Goal: Task Accomplishment & Management: Complete application form

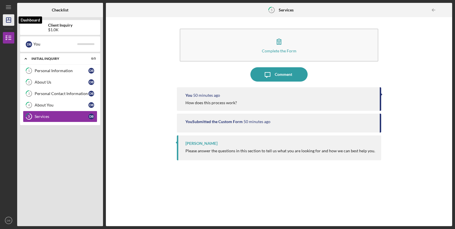
click at [5, 18] on icon "Icon/Dashboard" at bounding box center [8, 20] width 14 height 14
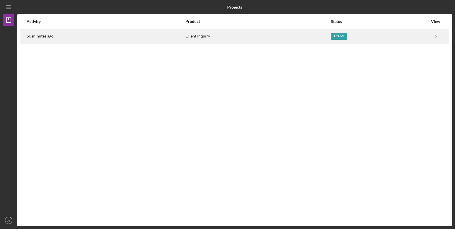
click at [334, 38] on div "Active" at bounding box center [339, 36] width 16 height 7
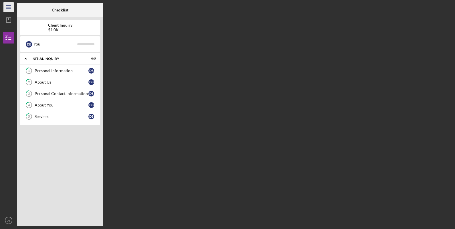
click at [8, 7] on line "button" at bounding box center [8, 7] width 5 height 0
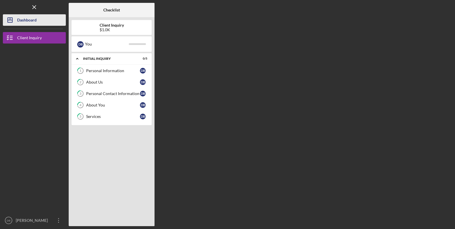
click at [25, 21] on div "Dashboard" at bounding box center [26, 20] width 19 height 13
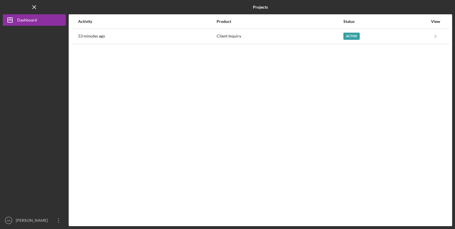
drag, startPoint x: 193, startPoint y: 69, endPoint x: 198, endPoint y: 62, distance: 8.3
click at [198, 62] on div "Activity Product Status View 53 minutes ago Client Inquiry Active Icon/Navigate…" at bounding box center [261, 120] width 384 height 212
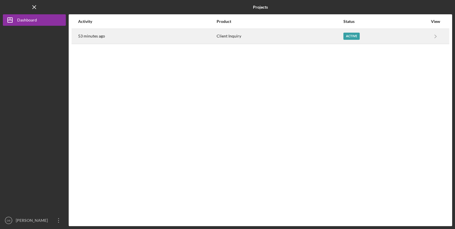
click at [355, 38] on div "Active" at bounding box center [352, 36] width 16 height 7
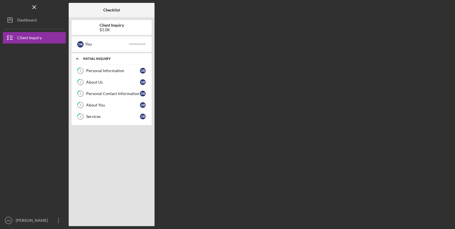
click at [111, 62] on div "Icon/Expander Initial Inquiry 0 / 5" at bounding box center [112, 59] width 80 height 12
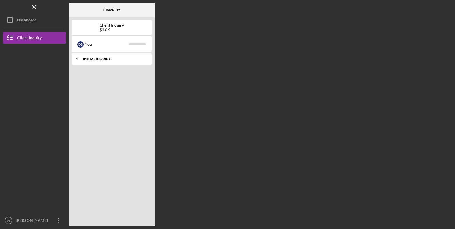
click at [106, 58] on div "Initial Inquiry" at bounding box center [114, 58] width 62 height 3
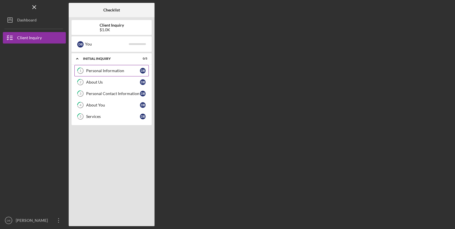
click at [109, 72] on div "Personal Information" at bounding box center [113, 70] width 54 height 5
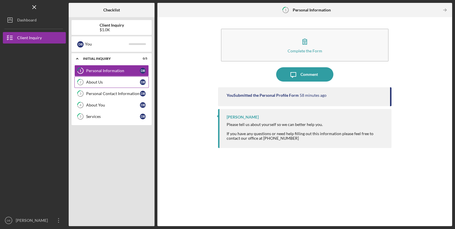
click at [121, 84] on div "About Us" at bounding box center [113, 82] width 54 height 5
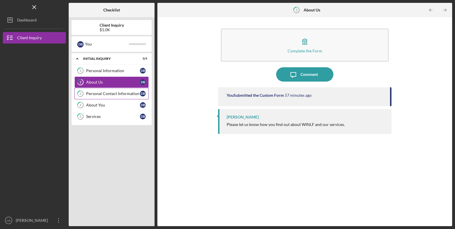
click at [123, 92] on div "Personal Contact Information" at bounding box center [113, 93] width 54 height 5
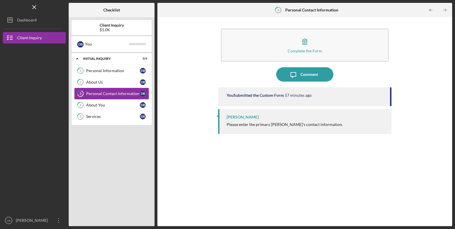
click at [123, 92] on div "Personal Contact Information" at bounding box center [113, 93] width 54 height 5
click at [123, 96] on link "3 Personal Contact Information D B" at bounding box center [111, 93] width 74 height 11
click at [124, 103] on div "About You" at bounding box center [113, 105] width 54 height 5
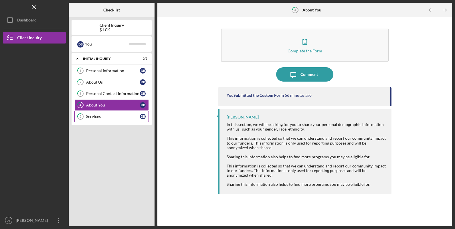
click at [110, 117] on div "Services" at bounding box center [113, 116] width 54 height 5
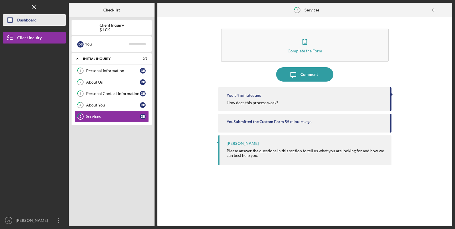
click at [30, 19] on div "Dashboard" at bounding box center [26, 20] width 19 height 13
